Goal: Task Accomplishment & Management: Use online tool/utility

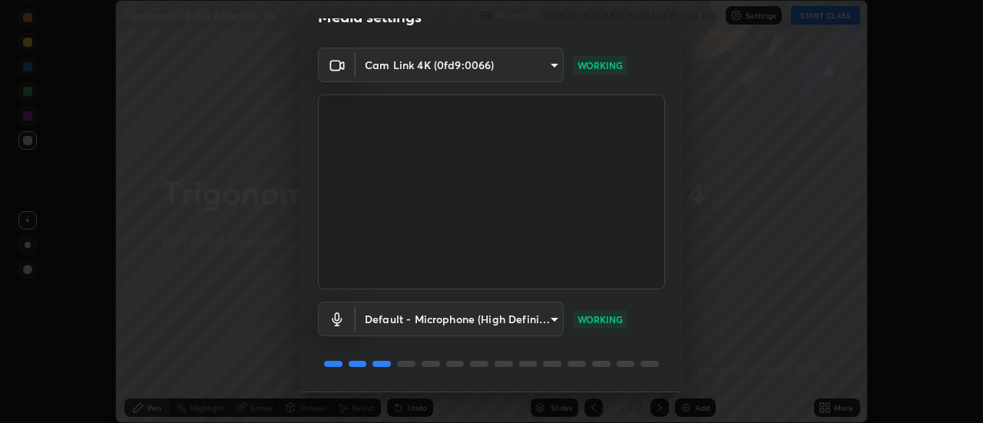
scroll to position [81, 0]
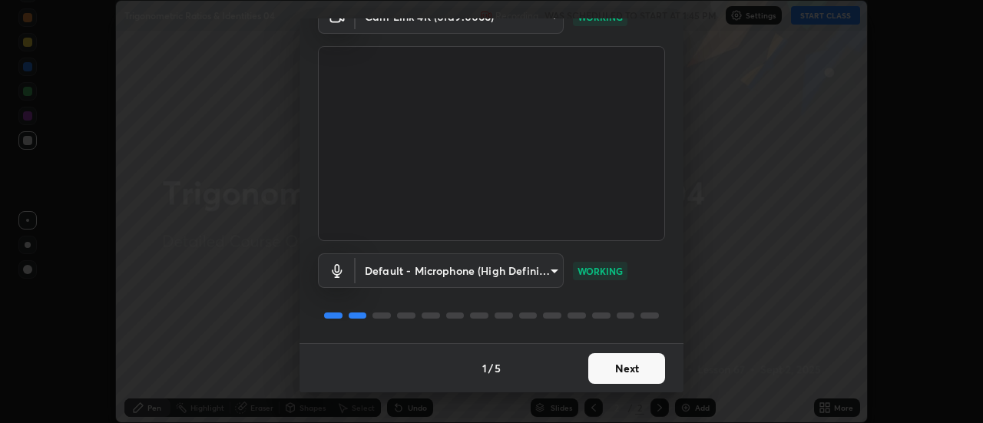
click at [648, 364] on button "Next" at bounding box center [626, 368] width 77 height 31
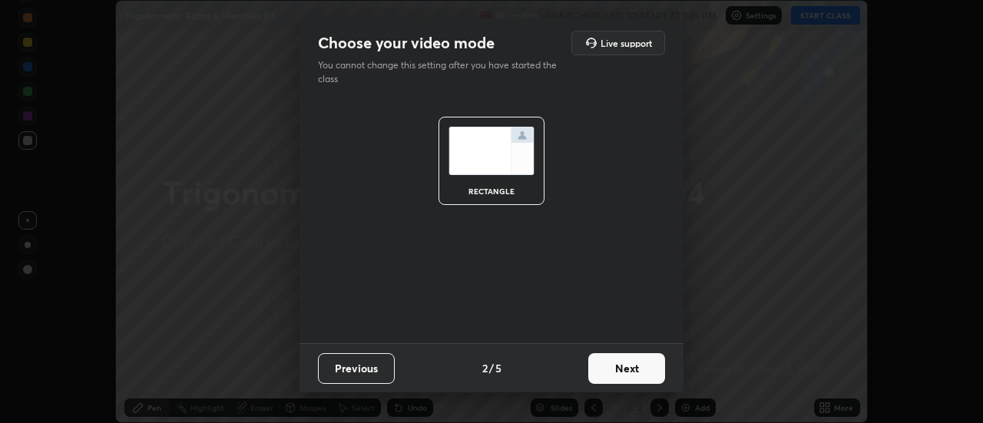
click at [654, 365] on button "Next" at bounding box center [626, 368] width 77 height 31
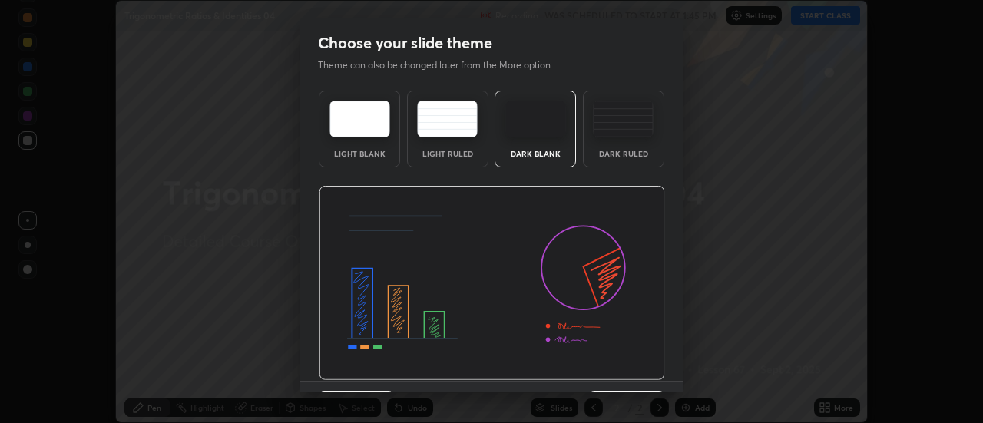
click at [641, 157] on div "Dark Ruled" at bounding box center [623, 154] width 61 height 8
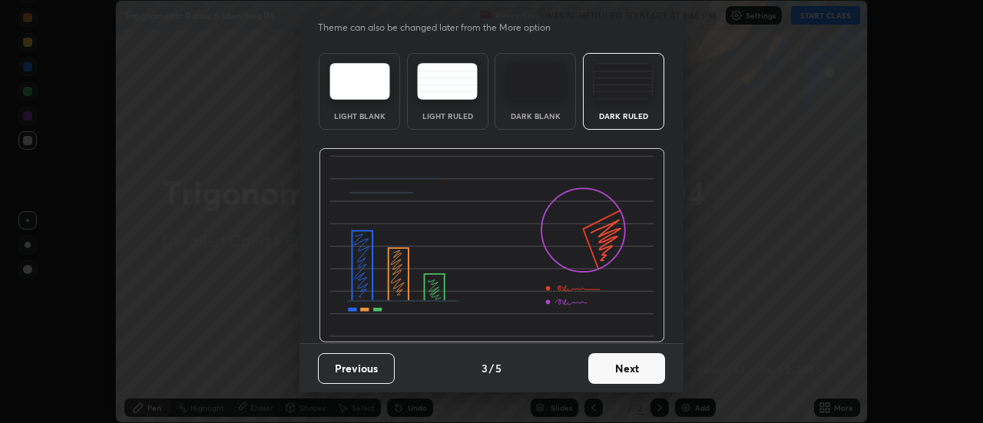
click at [645, 366] on button "Next" at bounding box center [626, 368] width 77 height 31
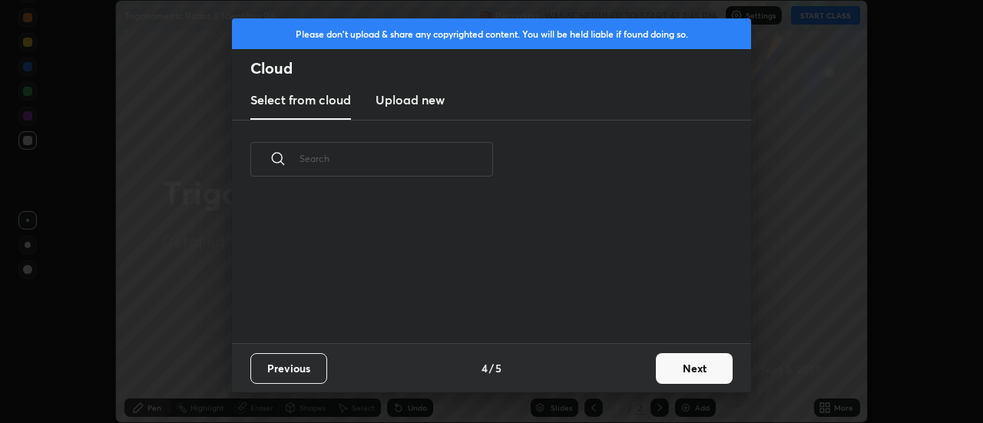
click at [685, 368] on button "Next" at bounding box center [694, 368] width 77 height 31
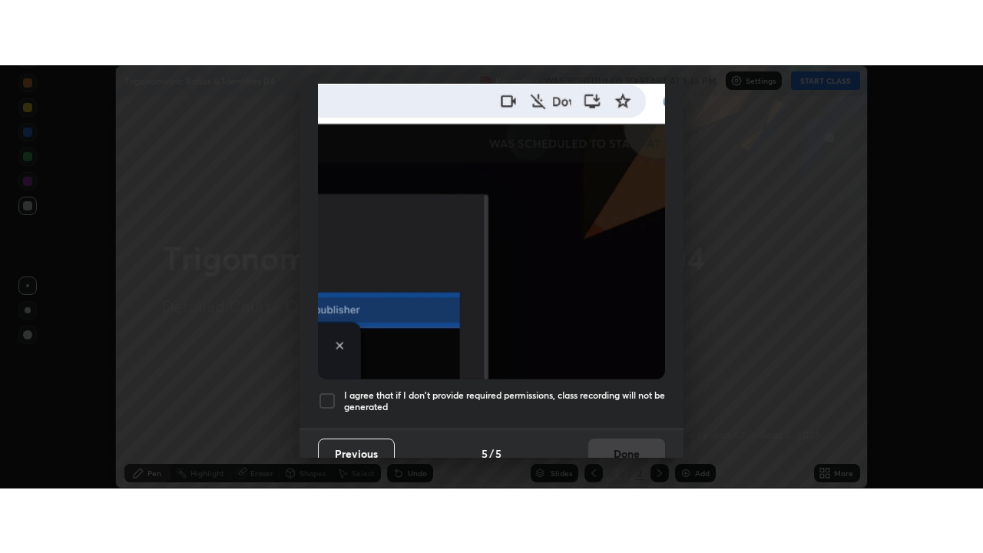
scroll to position [394, 0]
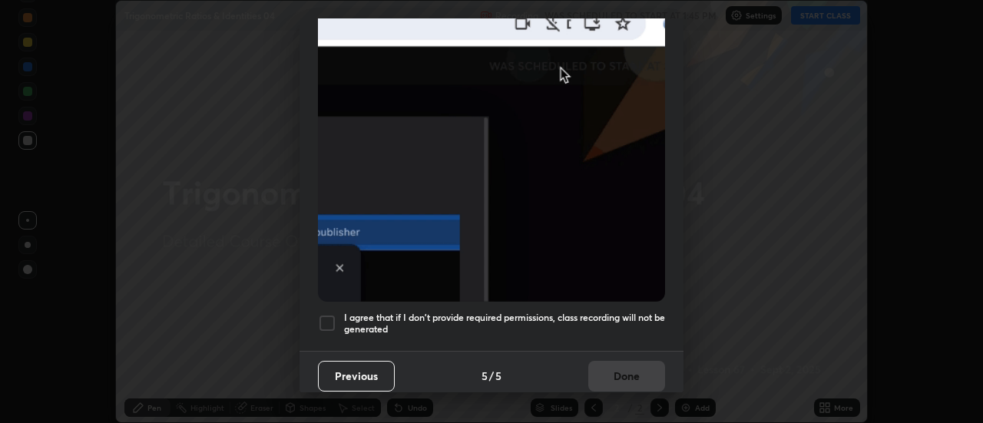
click at [638, 312] on h5 "I agree that if I don't provide required permissions, class recording will not …" at bounding box center [504, 324] width 321 height 24
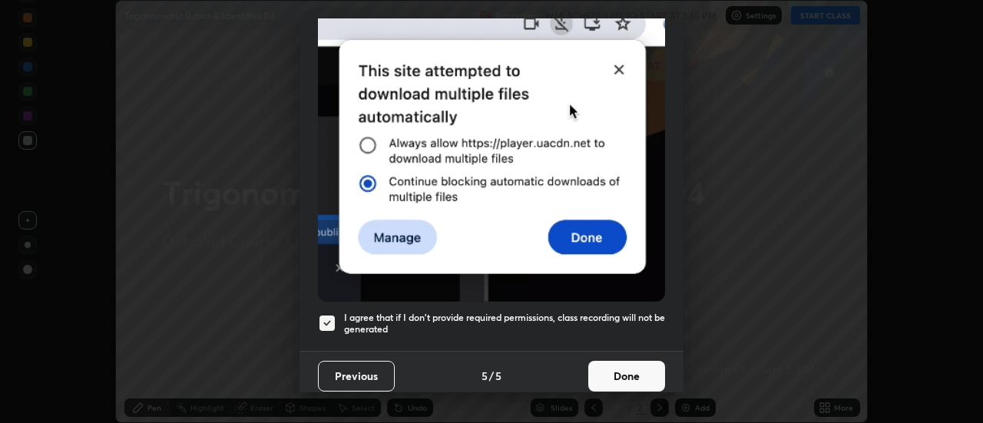
click at [638, 369] on button "Done" at bounding box center [626, 376] width 77 height 31
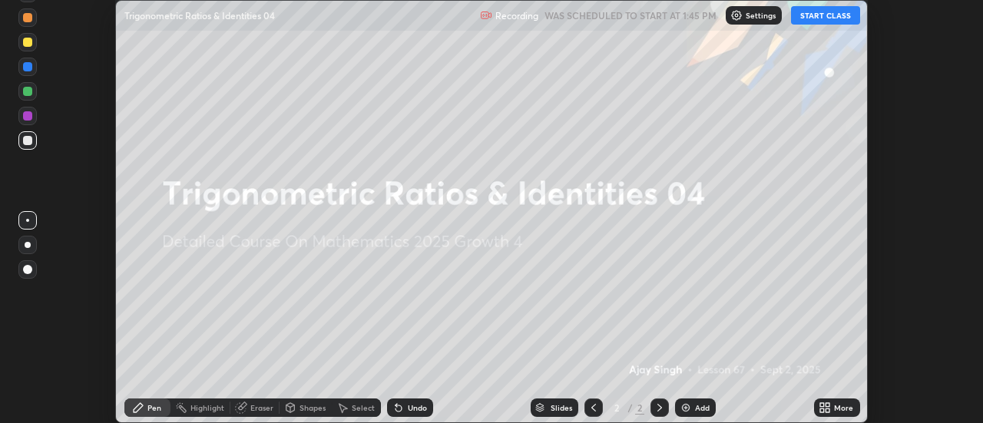
click at [843, 18] on button "START CLASS" at bounding box center [825, 15] width 69 height 18
click at [843, 406] on div "More" at bounding box center [843, 408] width 19 height 8
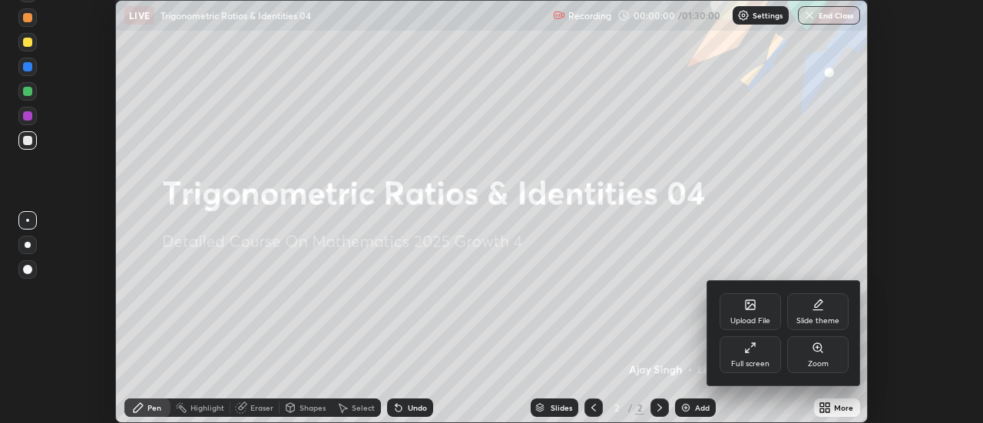
click at [766, 351] on div "Full screen" at bounding box center [750, 354] width 61 height 37
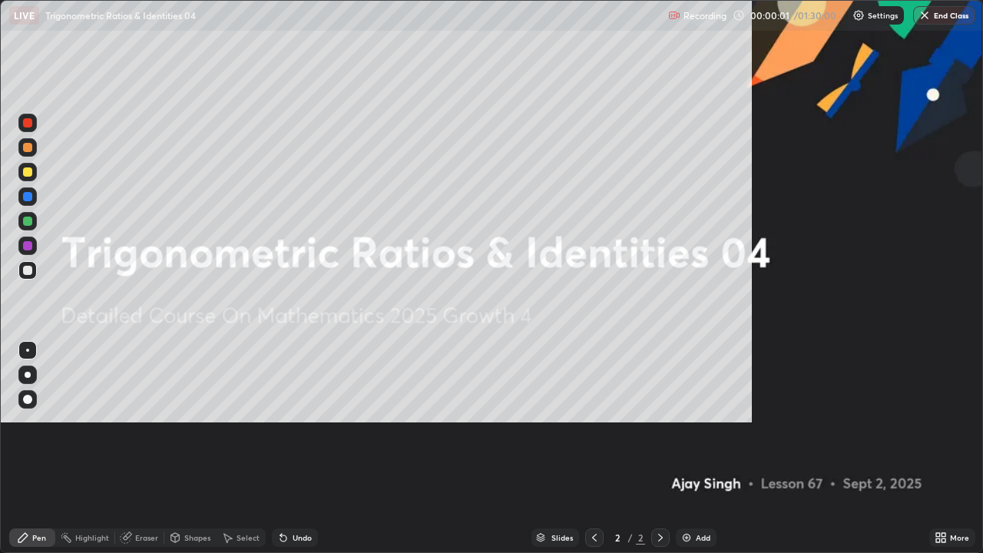
scroll to position [553, 983]
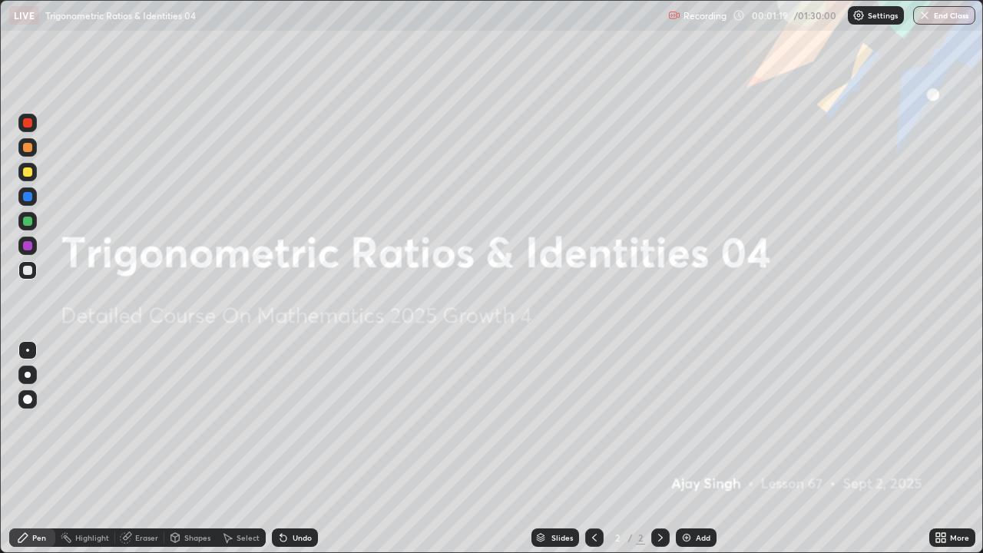
click at [701, 422] on div "Add" at bounding box center [703, 538] width 15 height 8
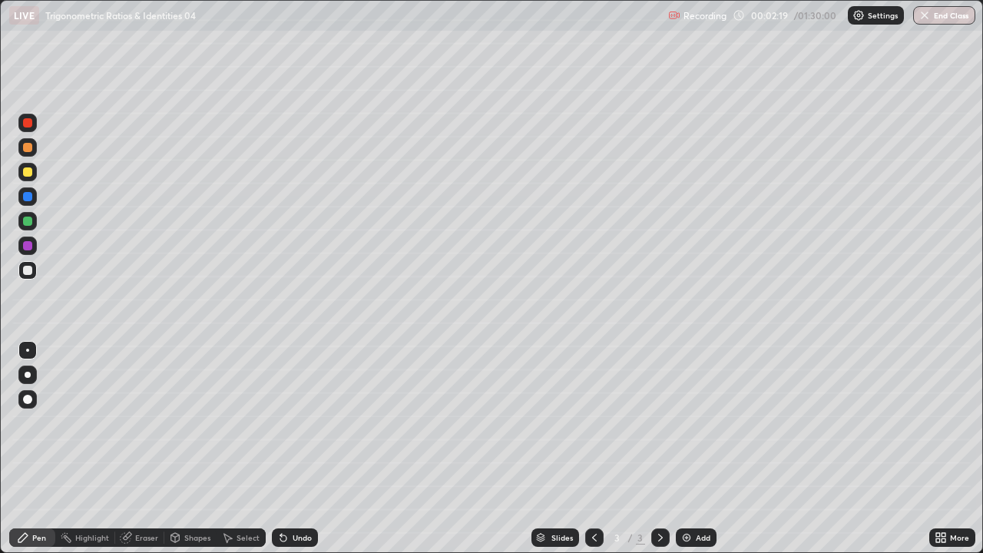
click at [698, 422] on div "Add" at bounding box center [703, 538] width 15 height 8
click at [691, 422] on div "Add" at bounding box center [696, 537] width 41 height 18
click at [700, 422] on div "Add" at bounding box center [703, 538] width 15 height 8
click at [696, 422] on div "Add" at bounding box center [703, 538] width 15 height 8
click at [594, 422] on icon at bounding box center [594, 538] width 12 height 12
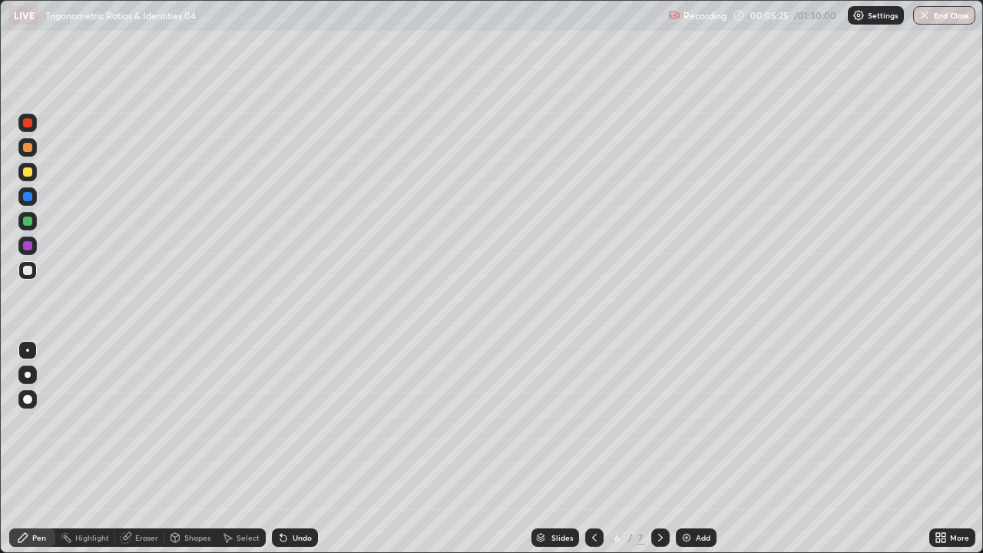
click at [592, 422] on icon at bounding box center [594, 538] width 5 height 8
click at [694, 422] on div "Add" at bounding box center [696, 537] width 41 height 18
click at [592, 422] on icon at bounding box center [594, 538] width 5 height 8
click at [591, 422] on icon at bounding box center [594, 538] width 12 height 12
click at [659, 422] on icon at bounding box center [660, 538] width 12 height 12
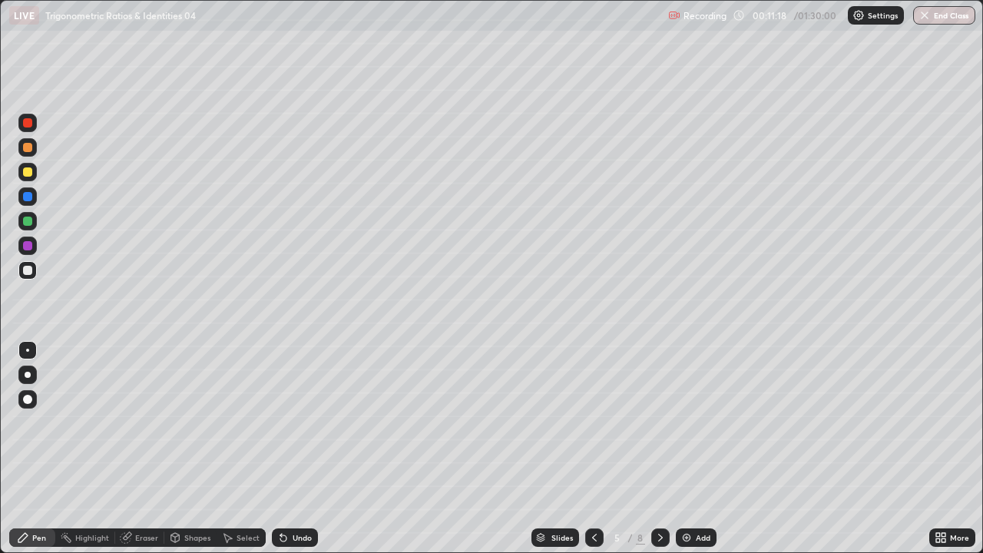
click at [658, 422] on icon at bounding box center [660, 538] width 5 height 8
click at [659, 422] on icon at bounding box center [660, 538] width 12 height 12
click at [651, 422] on div at bounding box center [660, 537] width 18 height 18
click at [696, 422] on div "Add" at bounding box center [703, 538] width 15 height 8
click at [28, 375] on div at bounding box center [28, 375] width 6 height 6
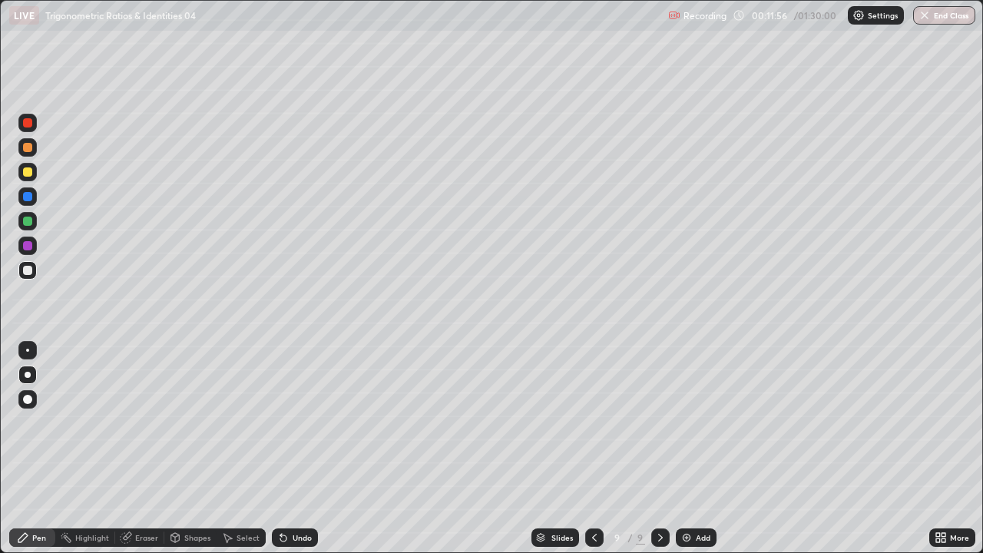
click at [31, 146] on div at bounding box center [27, 147] width 9 height 9
click at [283, 422] on icon at bounding box center [283, 538] width 12 height 12
click at [287, 422] on icon at bounding box center [283, 538] width 12 height 12
click at [283, 422] on icon at bounding box center [283, 538] width 6 height 6
click at [700, 422] on div "Add" at bounding box center [703, 538] width 15 height 8
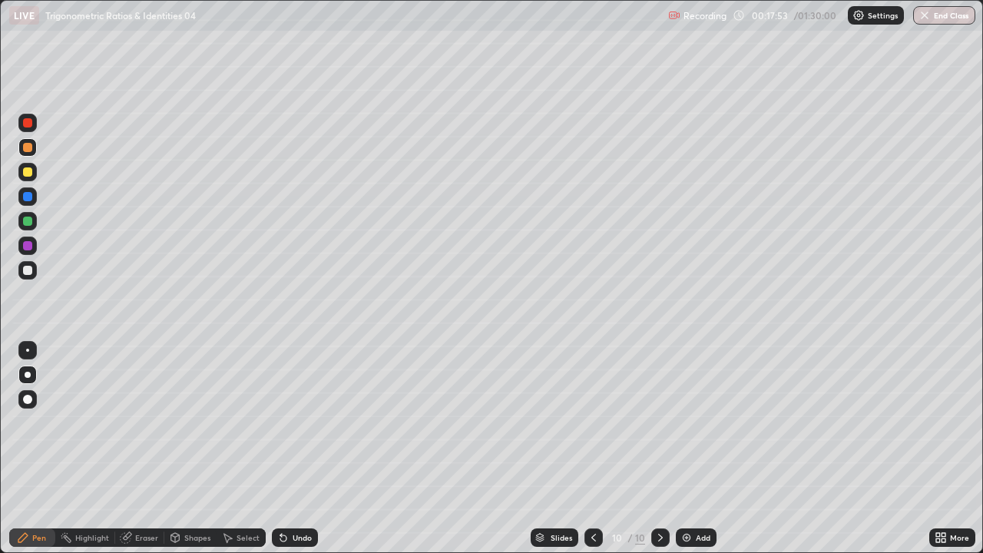
click at [28, 221] on div at bounding box center [27, 221] width 9 height 9
click at [703, 422] on div "Add" at bounding box center [703, 538] width 15 height 8
click at [679, 422] on div "Add" at bounding box center [696, 537] width 41 height 18
click at [25, 279] on div at bounding box center [27, 270] width 18 height 18
click at [198, 422] on div "Shapes" at bounding box center [197, 538] width 26 height 8
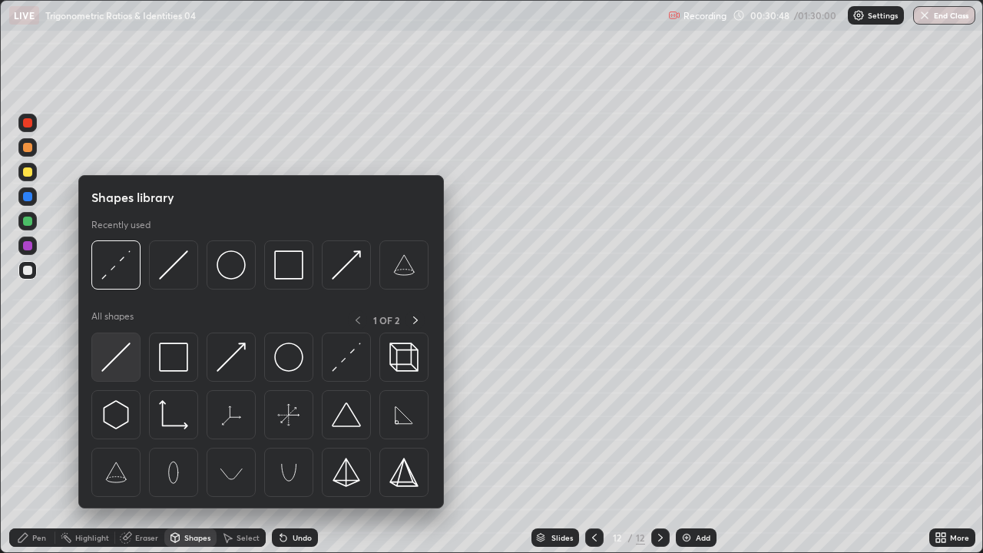
click at [118, 360] on img at bounding box center [115, 357] width 29 height 29
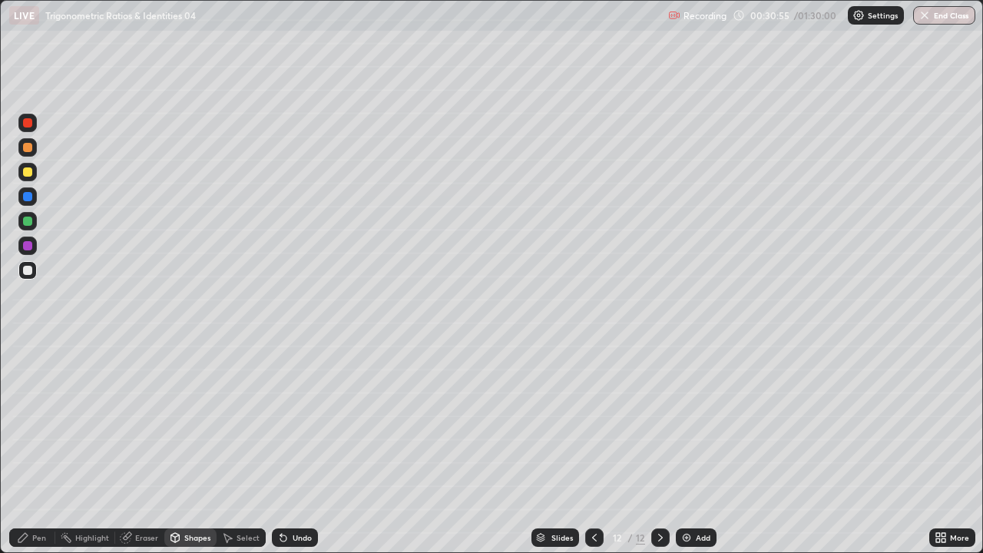
click at [38, 422] on div "Pen" at bounding box center [39, 538] width 14 height 8
click at [35, 224] on div at bounding box center [27, 221] width 18 height 18
click at [27, 197] on div at bounding box center [27, 196] width 9 height 9
click at [25, 248] on div at bounding box center [27, 245] width 9 height 9
click at [31, 199] on div at bounding box center [27, 196] width 18 height 18
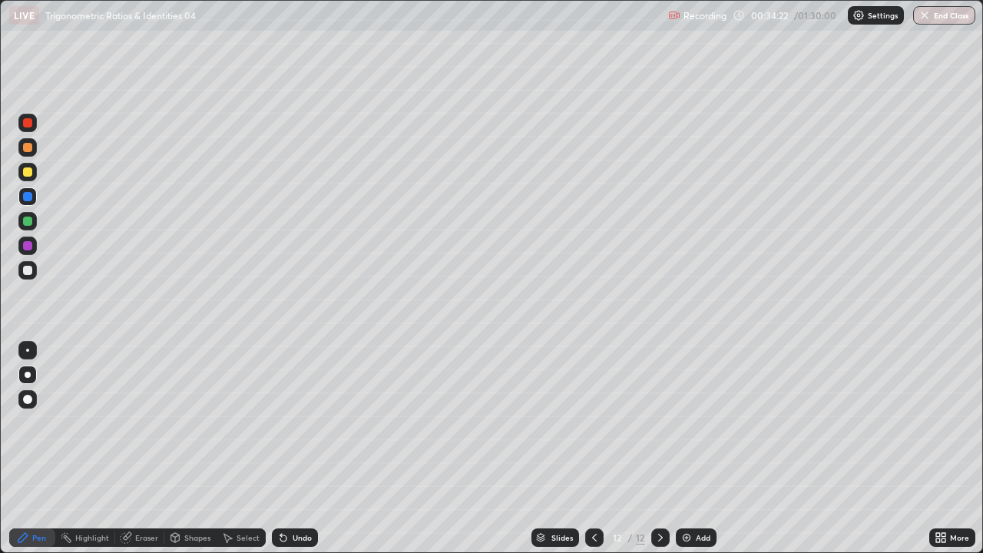
click at [28, 121] on div at bounding box center [27, 122] width 9 height 9
click at [702, 422] on div "Add" at bounding box center [696, 537] width 41 height 18
click at [29, 181] on div at bounding box center [27, 172] width 18 height 18
click at [28, 221] on div at bounding box center [27, 221] width 9 height 9
click at [697, 422] on div "Add" at bounding box center [703, 538] width 15 height 8
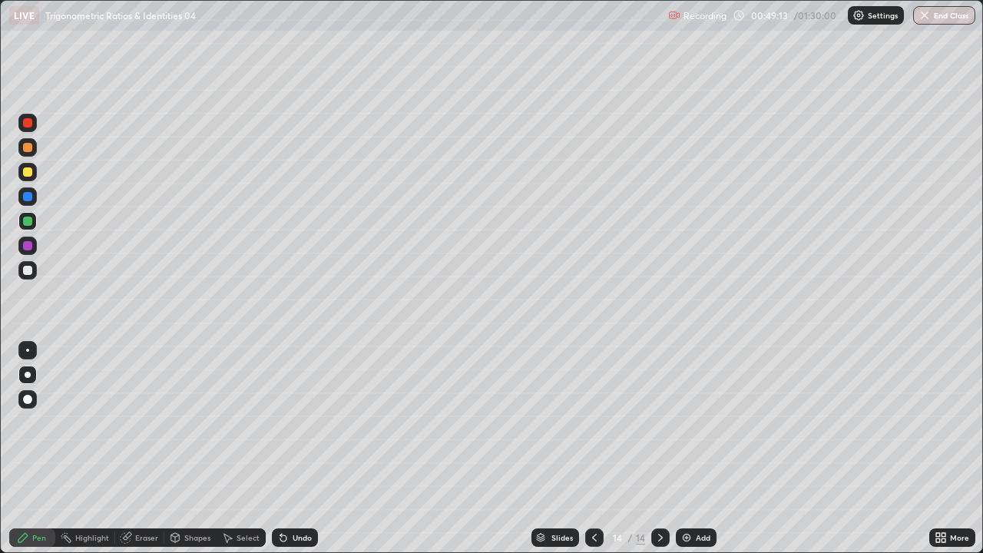
click at [147, 422] on div "Eraser" at bounding box center [146, 538] width 23 height 8
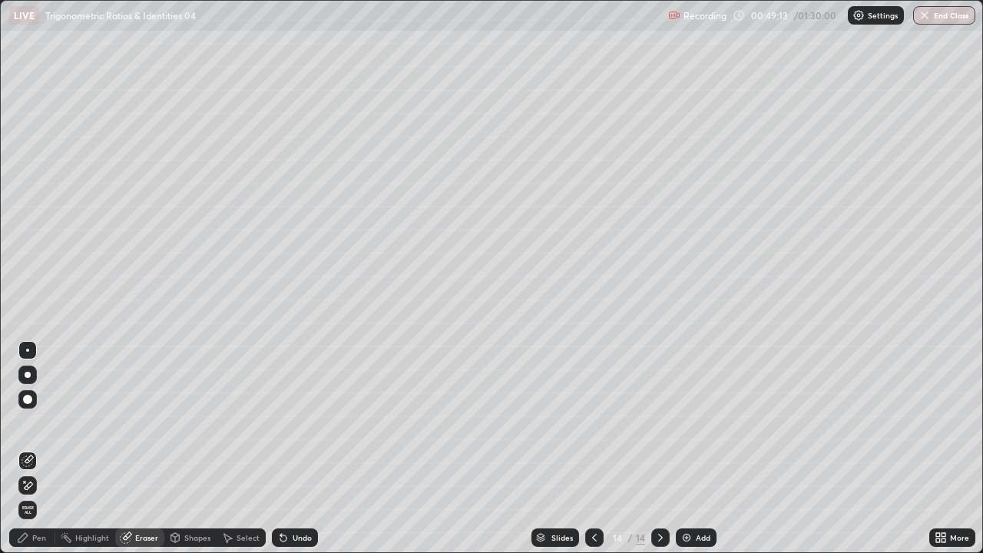
click at [28, 422] on span "Erase all" at bounding box center [27, 509] width 17 height 9
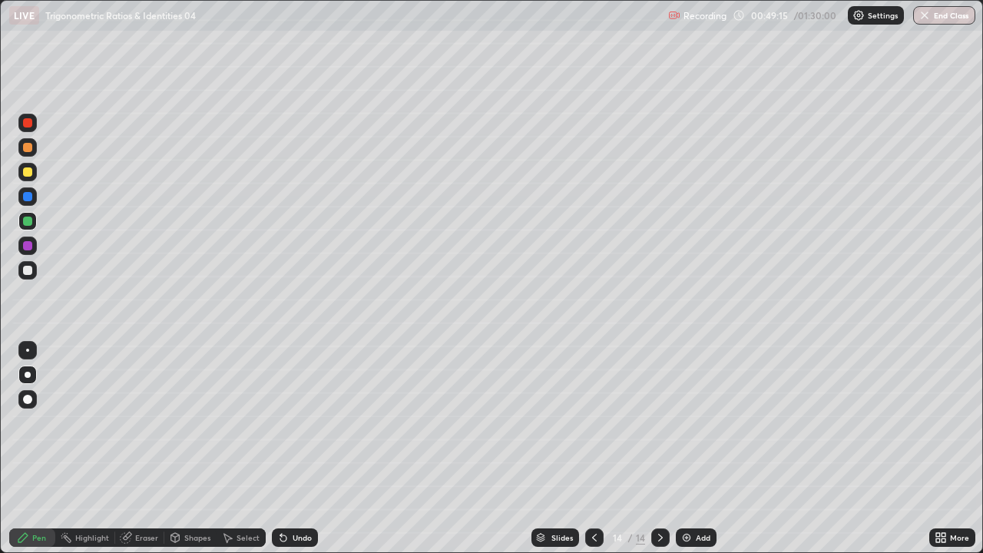
click at [36, 221] on div at bounding box center [27, 221] width 18 height 18
click at [22, 171] on div at bounding box center [27, 172] width 18 height 18
click at [190, 422] on div "Shapes" at bounding box center [197, 538] width 26 height 8
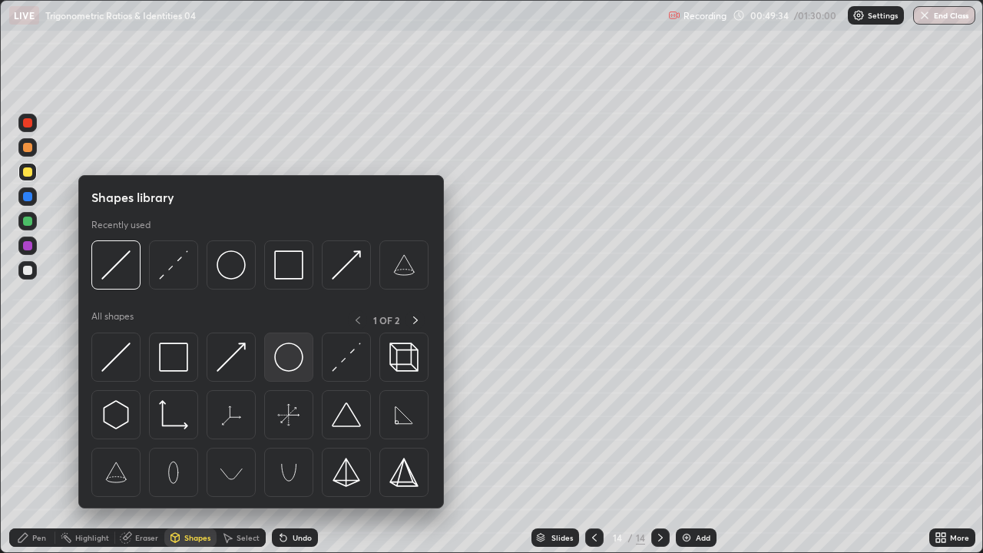
click at [284, 356] on img at bounding box center [288, 357] width 29 height 29
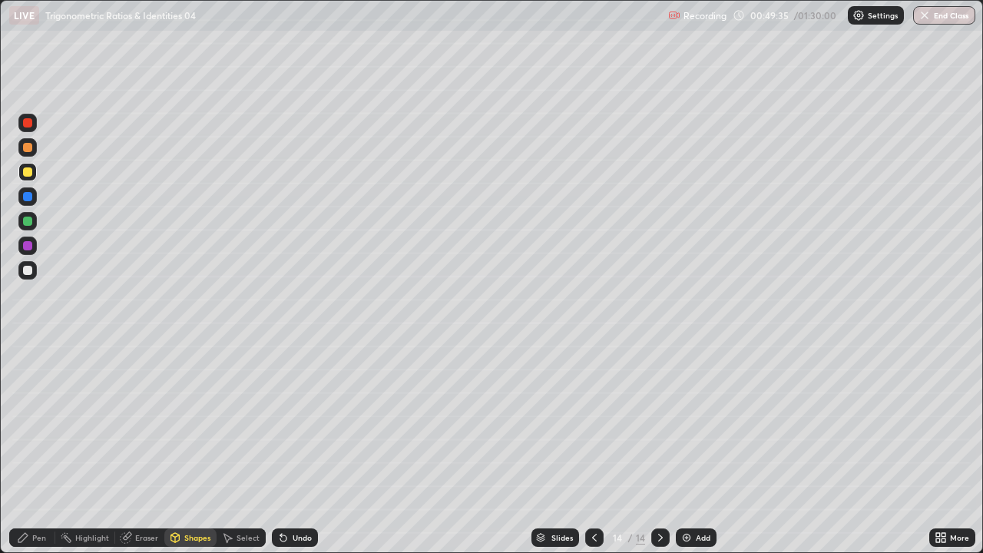
click at [45, 422] on div "Pen" at bounding box center [39, 538] width 14 height 8
click at [25, 222] on div at bounding box center [27, 221] width 9 height 9
click at [691, 422] on div "Add" at bounding box center [696, 537] width 41 height 18
click at [593, 422] on icon at bounding box center [594, 538] width 12 height 12
click at [592, 422] on icon at bounding box center [594, 538] width 5 height 8
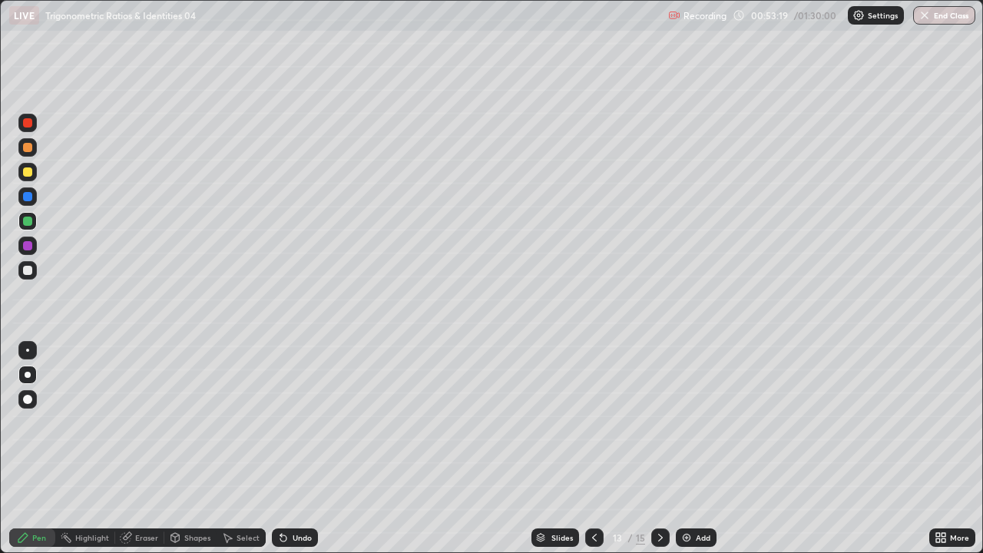
click at [592, 422] on icon at bounding box center [594, 538] width 5 height 8
click at [700, 422] on div "Add" at bounding box center [696, 537] width 41 height 18
click at [31, 273] on div at bounding box center [27, 270] width 9 height 9
click at [287, 422] on icon at bounding box center [283, 538] width 12 height 12
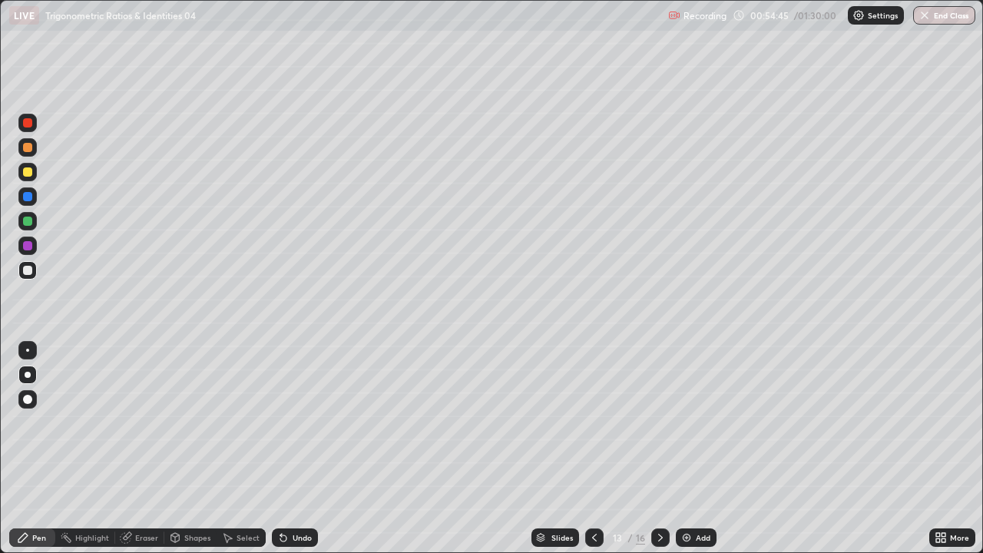
click at [293, 422] on div "Undo" at bounding box center [302, 538] width 19 height 8
click at [295, 422] on div "Undo" at bounding box center [302, 538] width 19 height 8
click at [300, 422] on div "Undo" at bounding box center [302, 538] width 19 height 8
click at [296, 422] on div "Undo" at bounding box center [302, 538] width 19 height 8
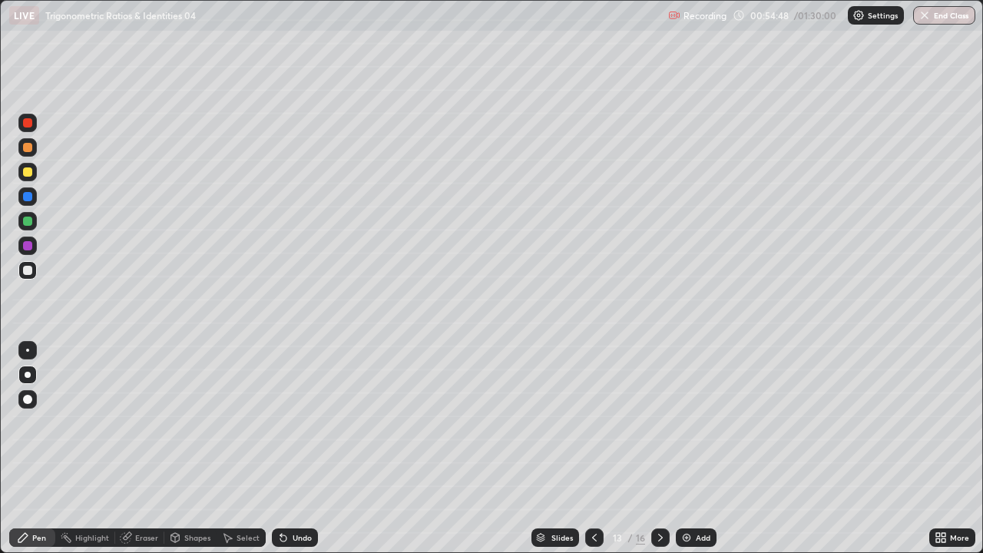
click at [293, 422] on div "Undo" at bounding box center [295, 537] width 46 height 18
click at [295, 422] on div "Undo" at bounding box center [302, 538] width 19 height 8
click at [293, 422] on div "Undo" at bounding box center [302, 538] width 19 height 8
click at [31, 196] on div at bounding box center [27, 196] width 9 height 9
click at [31, 221] on div at bounding box center [27, 221] width 9 height 9
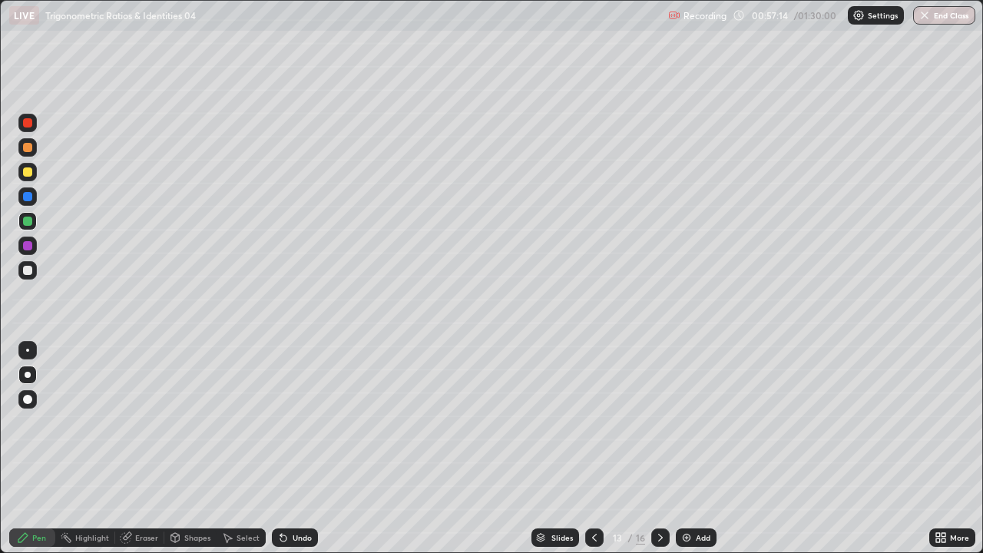
click at [150, 422] on div "Eraser" at bounding box center [139, 537] width 49 height 18
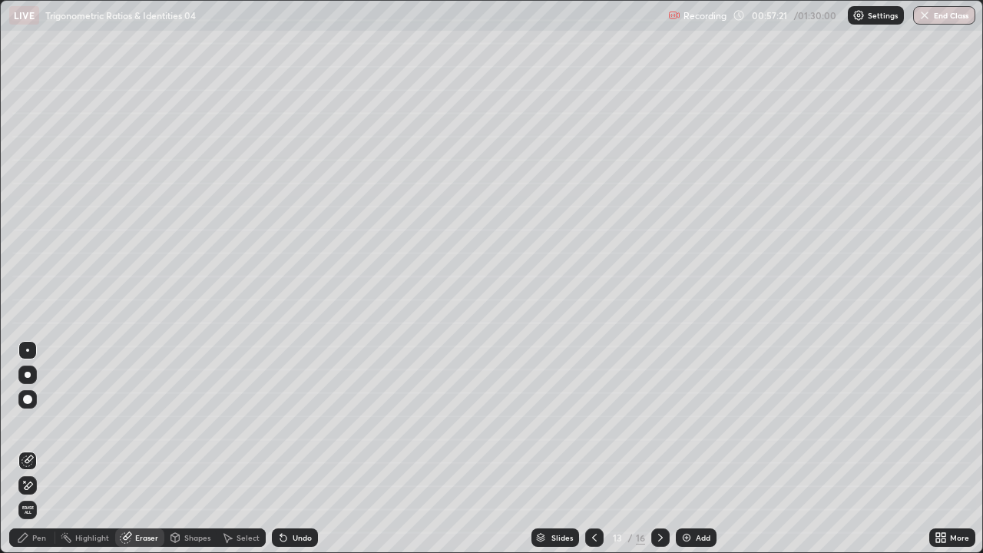
click at [44, 422] on div "Pen" at bounding box center [39, 538] width 14 height 8
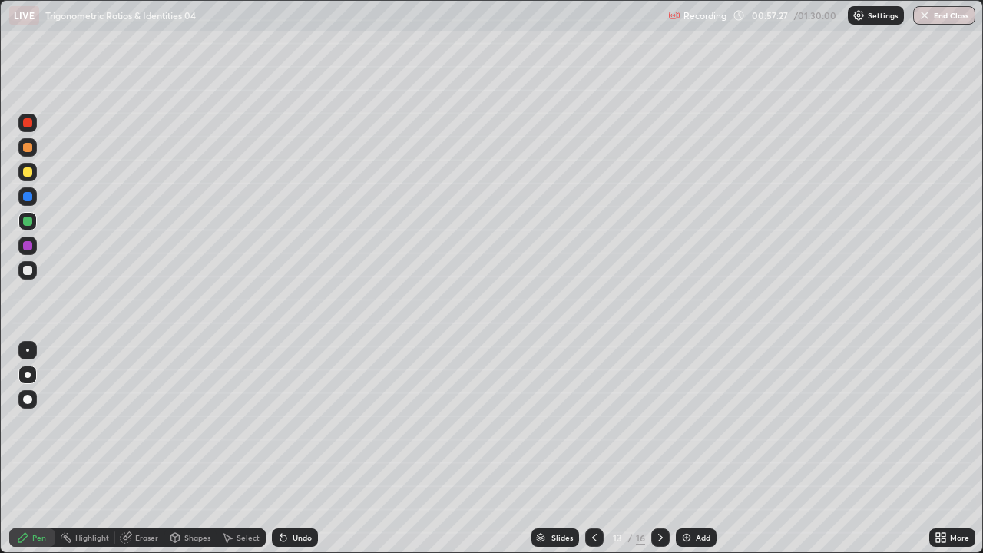
click at [658, 422] on icon at bounding box center [660, 538] width 5 height 8
click at [658, 422] on icon at bounding box center [660, 538] width 12 height 12
click at [661, 422] on div at bounding box center [660, 537] width 18 height 18
click at [656, 422] on div at bounding box center [660, 537] width 18 height 18
click at [654, 422] on div at bounding box center [660, 537] width 18 height 31
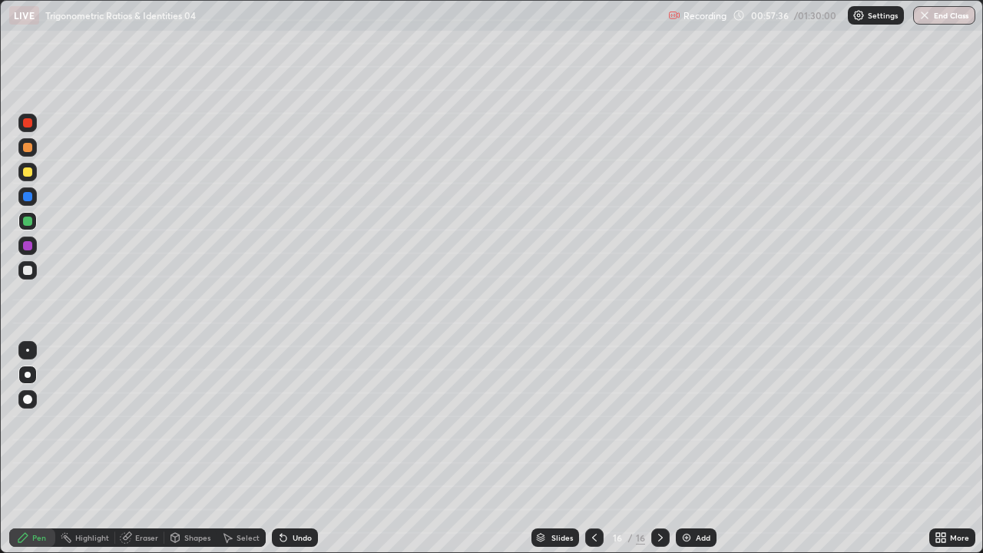
click at [29, 151] on div at bounding box center [27, 147] width 9 height 9
click at [198, 422] on div "Shapes" at bounding box center [190, 537] width 52 height 18
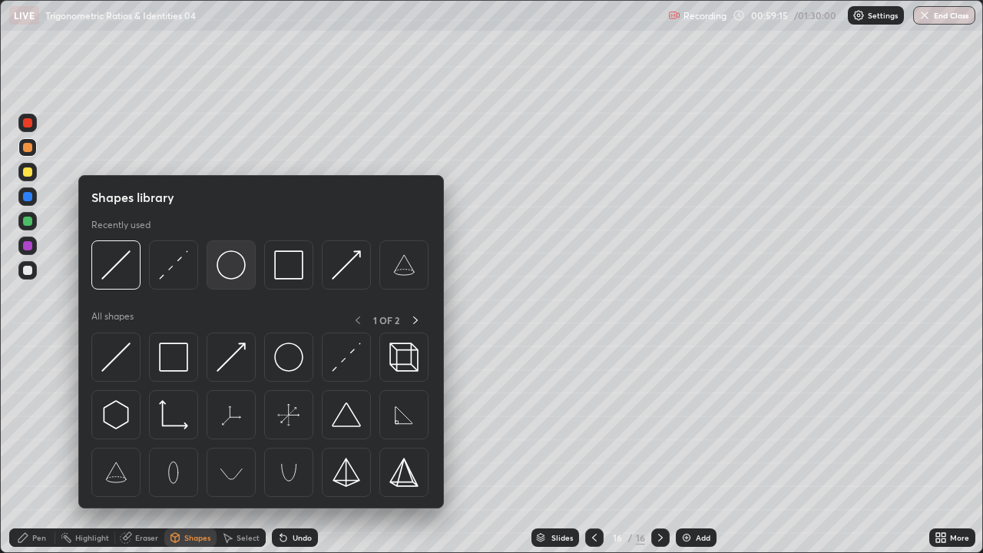
click at [227, 269] on img at bounding box center [231, 264] width 29 height 29
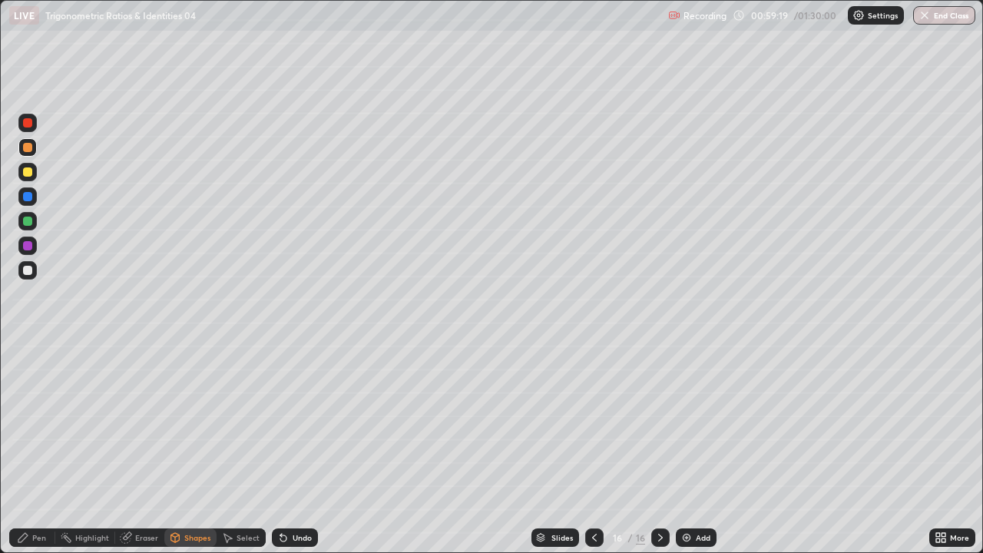
click at [200, 422] on div "Shapes" at bounding box center [190, 537] width 52 height 18
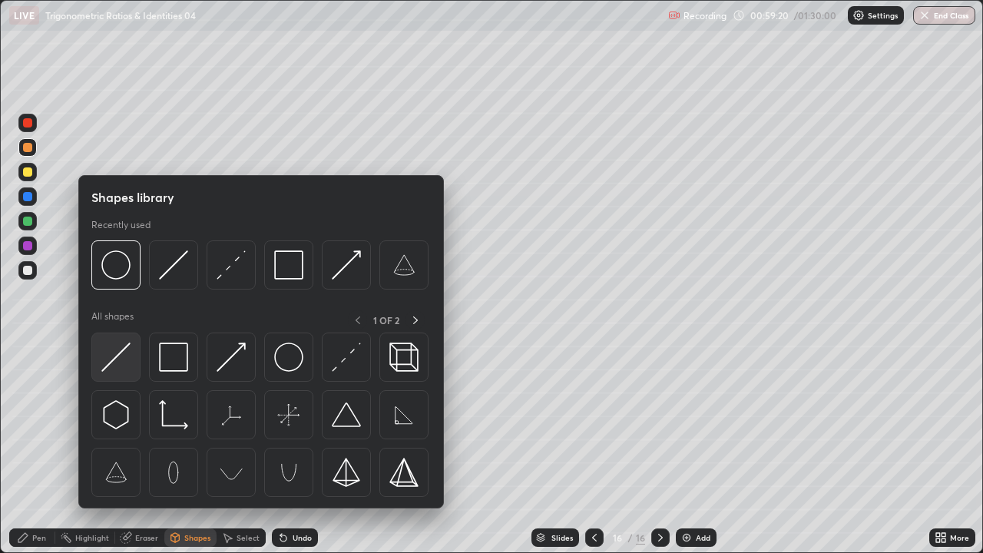
click at [119, 362] on img at bounding box center [115, 357] width 29 height 29
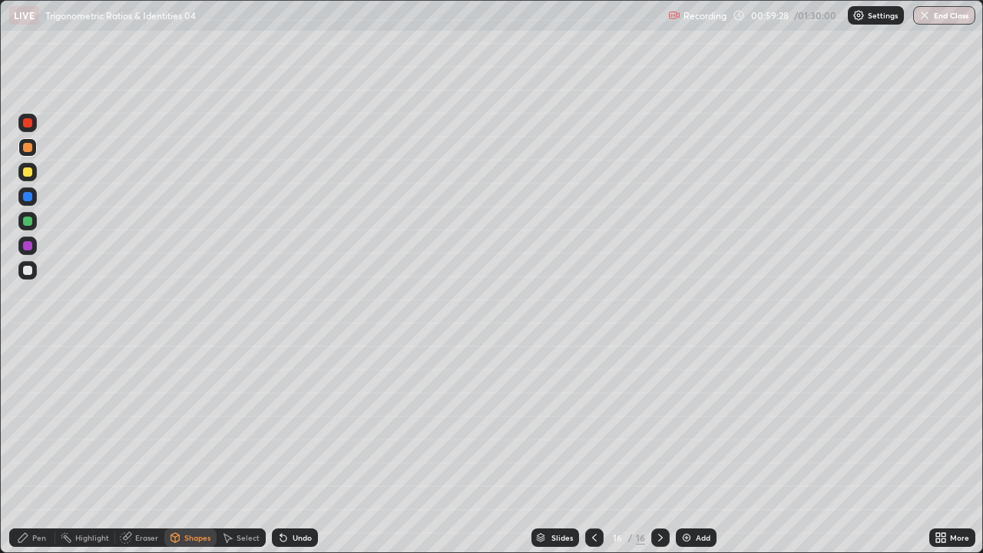
click at [47, 422] on div "Pen" at bounding box center [32, 537] width 46 height 18
click at [31, 176] on div at bounding box center [27, 171] width 9 height 9
click at [148, 422] on div "Eraser" at bounding box center [146, 538] width 23 height 8
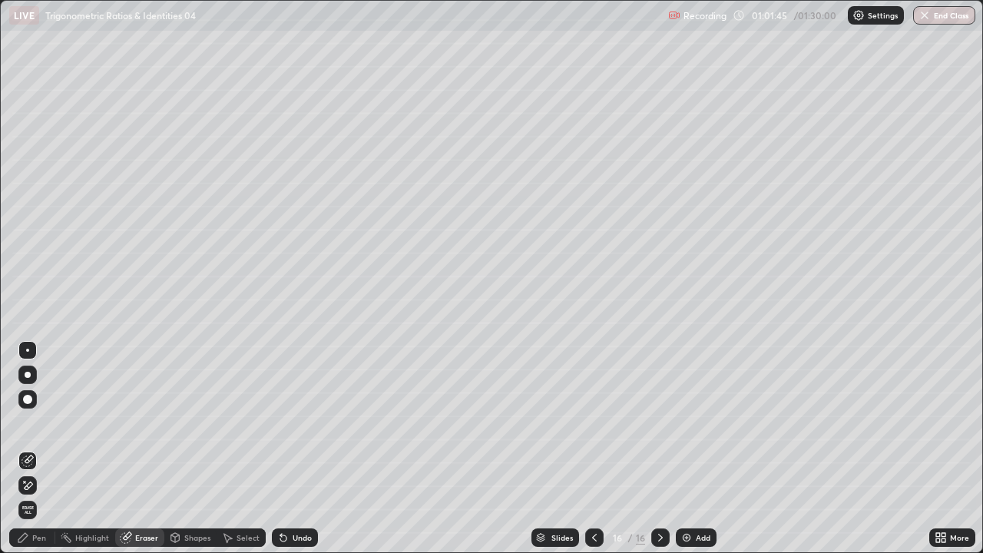
click at [31, 422] on div at bounding box center [27, 485] width 18 height 18
click at [34, 422] on div "Pen" at bounding box center [39, 538] width 14 height 8
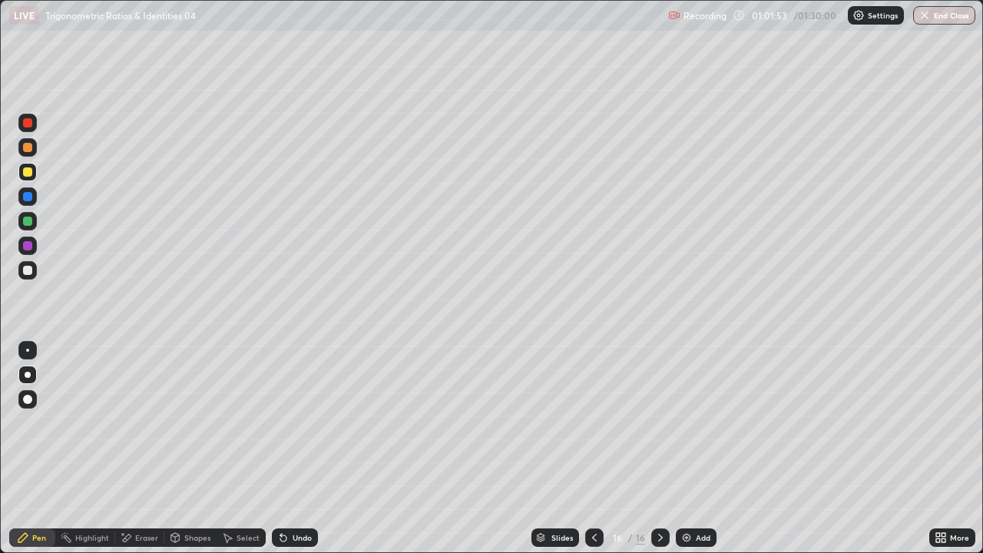
click at [239, 422] on div "Select" at bounding box center [241, 537] width 49 height 18
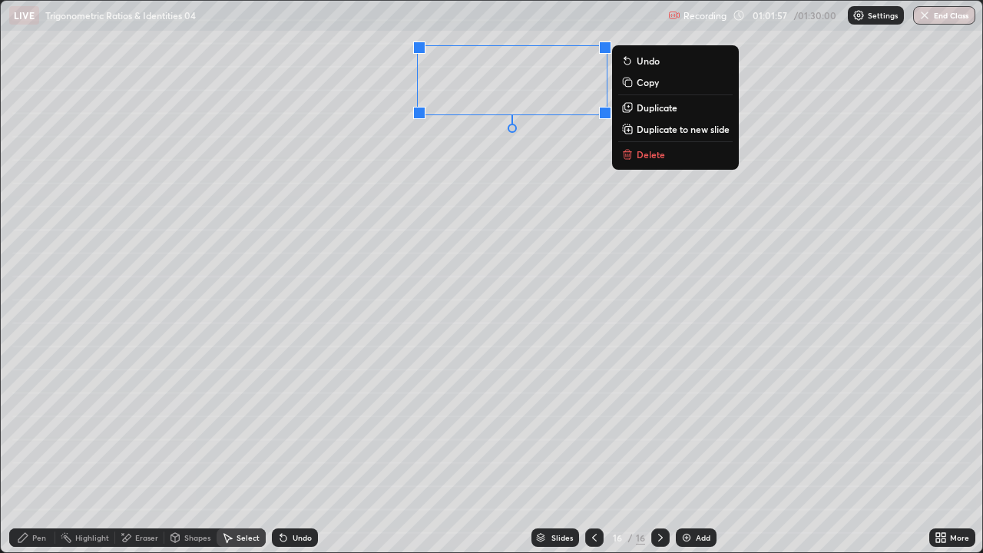
click at [651, 112] on p "Duplicate" at bounding box center [657, 107] width 41 height 12
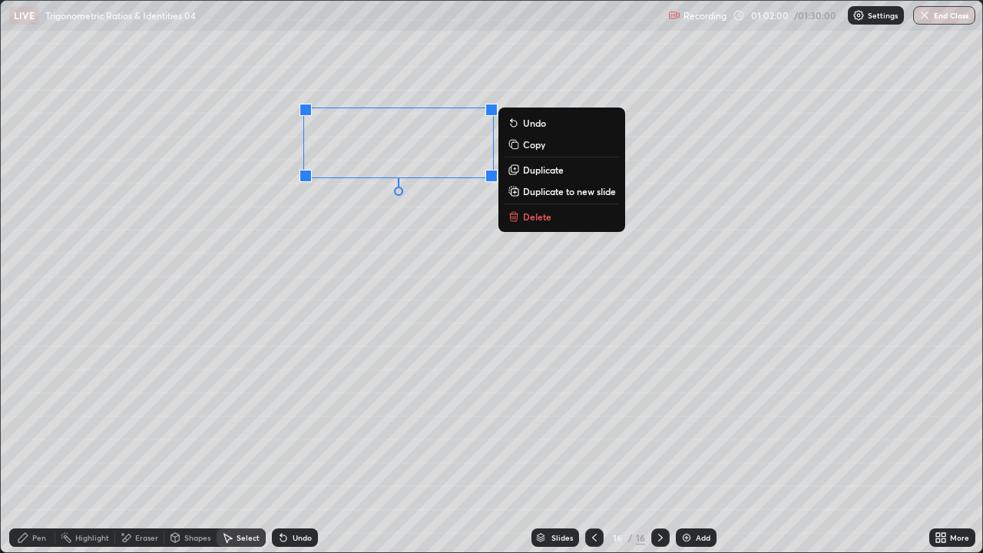
click at [38, 422] on div "Pen" at bounding box center [39, 538] width 14 height 8
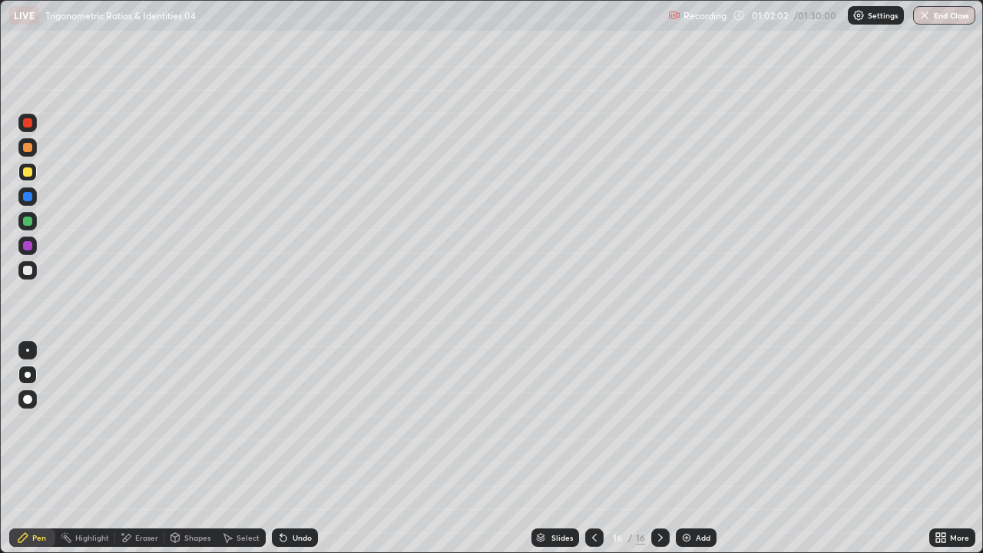
click at [141, 422] on div "Eraser" at bounding box center [146, 538] width 23 height 8
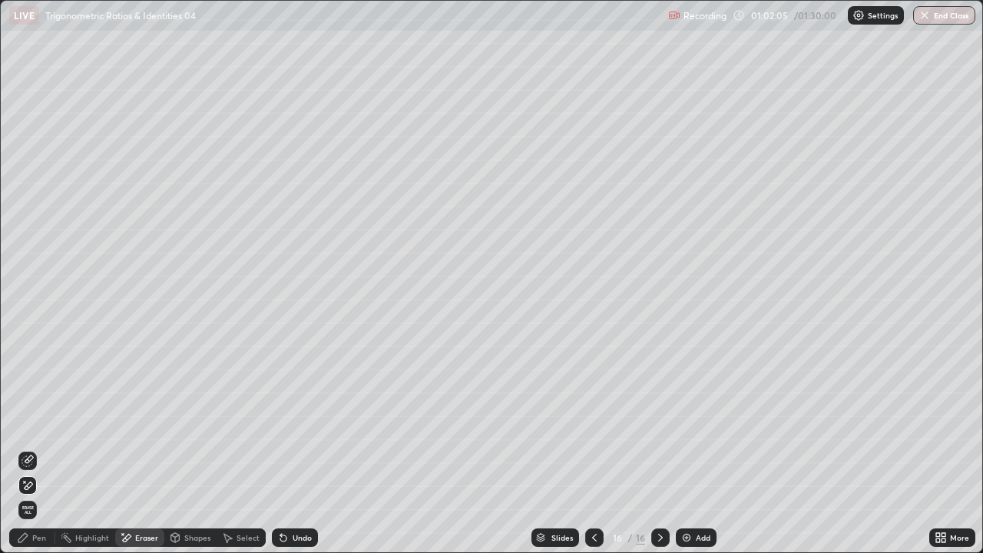
click at [25, 422] on div "Pen" at bounding box center [32, 537] width 46 height 18
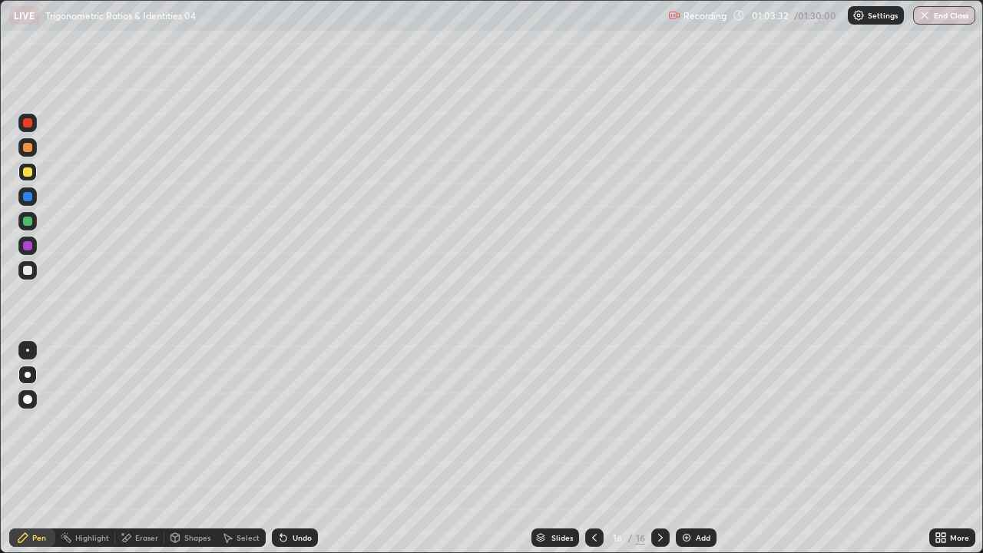
click at [26, 247] on div at bounding box center [27, 245] width 9 height 9
click at [691, 422] on div "Add" at bounding box center [696, 537] width 41 height 18
click at [593, 422] on icon at bounding box center [594, 538] width 12 height 12
click at [661, 422] on icon at bounding box center [660, 538] width 12 height 12
click at [935, 15] on button "End Class" at bounding box center [944, 15] width 62 height 18
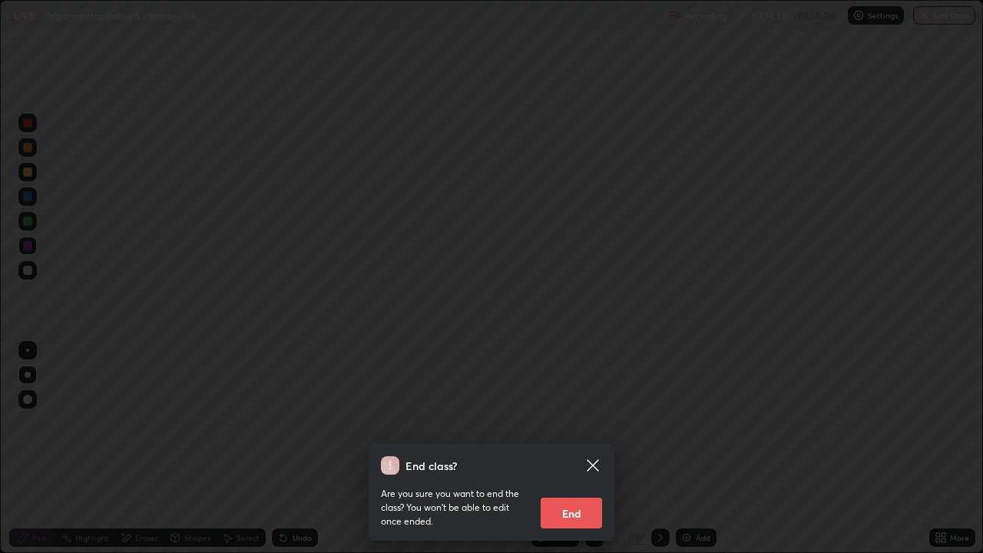
click at [585, 422] on button "End" at bounding box center [571, 513] width 61 height 31
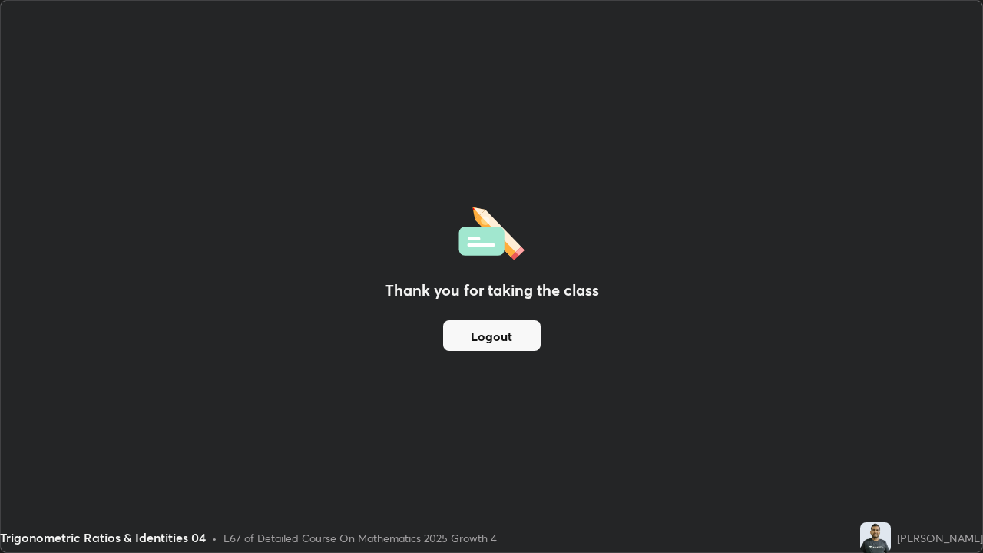
click at [518, 336] on button "Logout" at bounding box center [492, 335] width 98 height 31
